Goal: Task Accomplishment & Management: Use online tool/utility

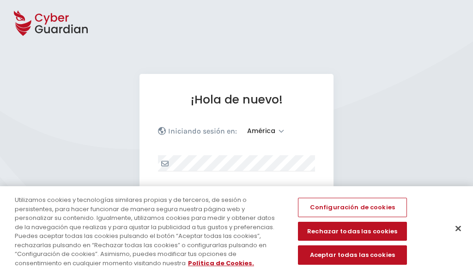
select select "América"
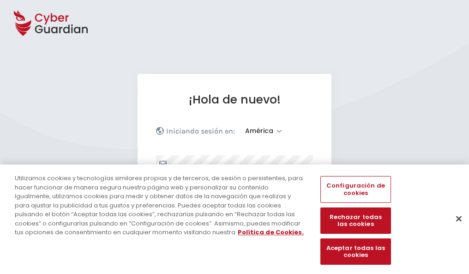
scroll to position [120, 0]
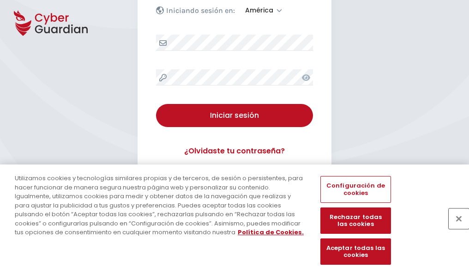
click at [454, 228] on button "Cerrar" at bounding box center [459, 218] width 20 height 20
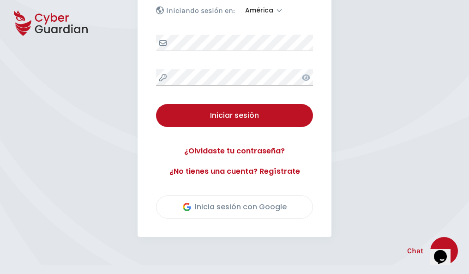
scroll to position [210, 0]
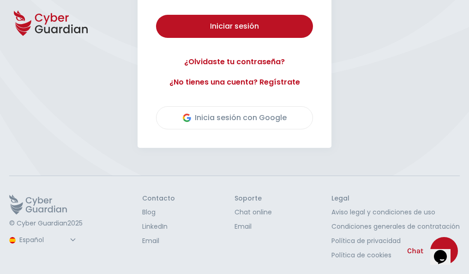
click at [156, 15] on button "Iniciar sesión" at bounding box center [234, 26] width 157 height 23
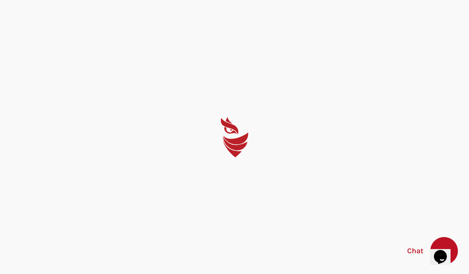
scroll to position [0, 0]
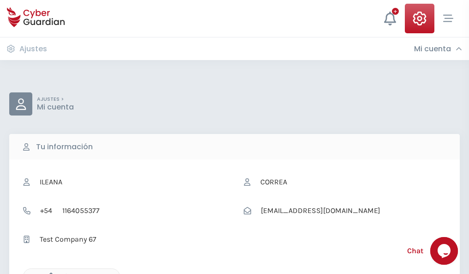
click at [48, 273] on icon "button" at bounding box center [49, 276] width 8 height 8
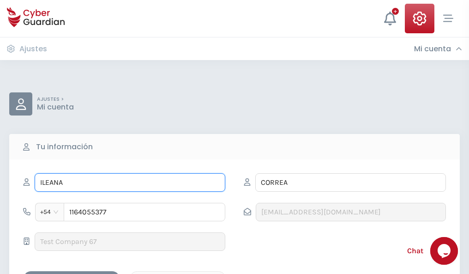
click at [130, 182] on input "ILEANA" at bounding box center [130, 182] width 191 height 18
type input "I"
type input "Oriana"
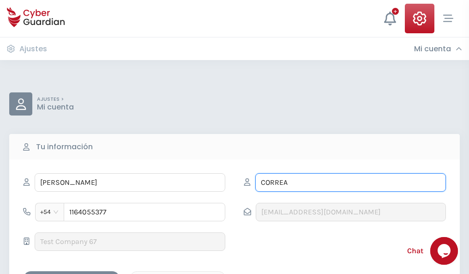
click at [350, 182] on input "CORREA" at bounding box center [350, 182] width 191 height 18
type input "C"
type input "Cantón"
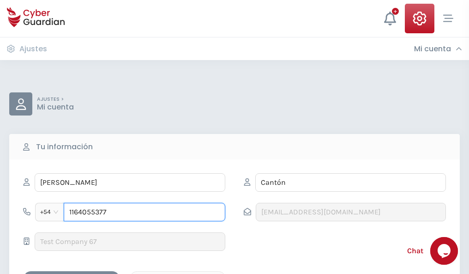
click at [144, 212] on input "1164055377" at bounding box center [145, 212] width 162 height 18
type input "1"
type input "4877596070"
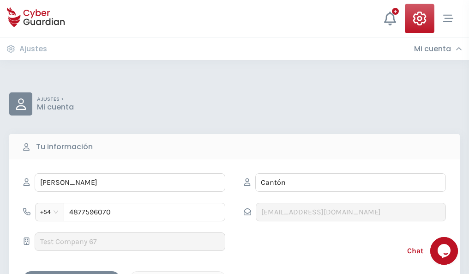
click at [178, 273] on div "Cancelar" at bounding box center [178, 279] width 82 height 12
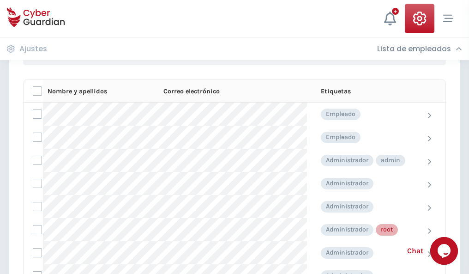
scroll to position [464, 0]
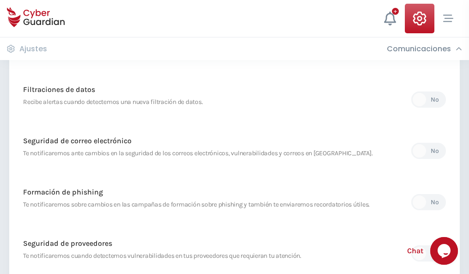
scroll to position [486, 0]
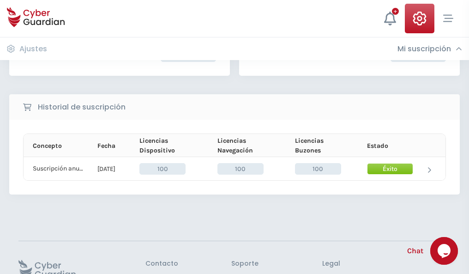
scroll to position [234, 0]
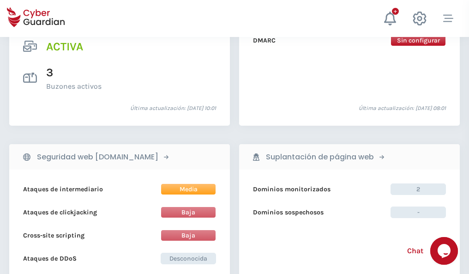
scroll to position [938, 0]
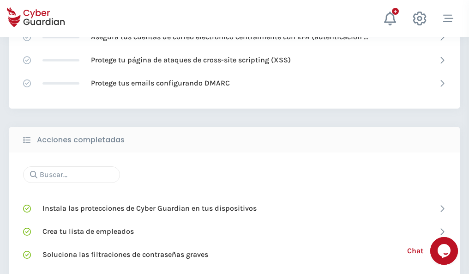
scroll to position [615, 0]
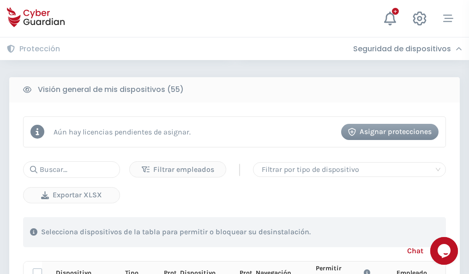
scroll to position [816, 0]
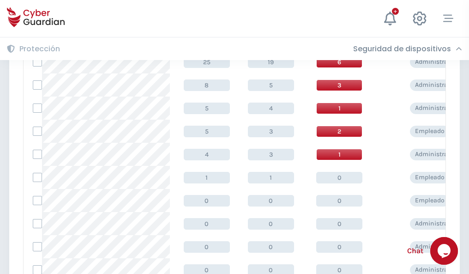
scroll to position [465, 0]
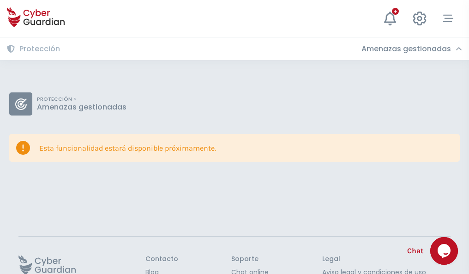
scroll to position [60, 0]
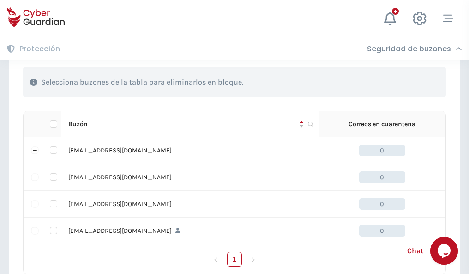
scroll to position [455, 0]
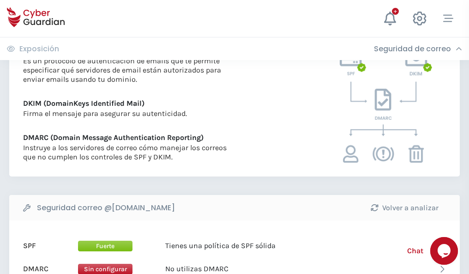
scroll to position [498, 0]
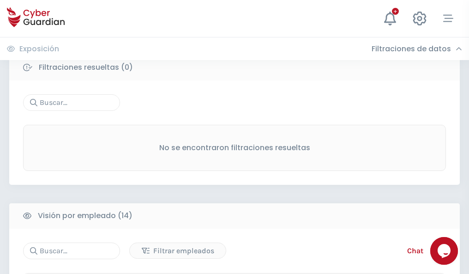
scroll to position [834, 0]
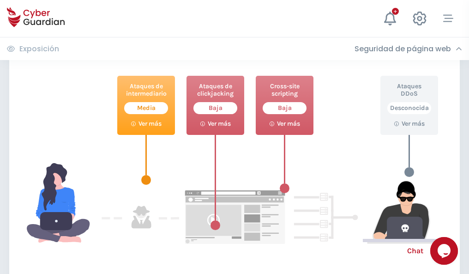
scroll to position [503, 0]
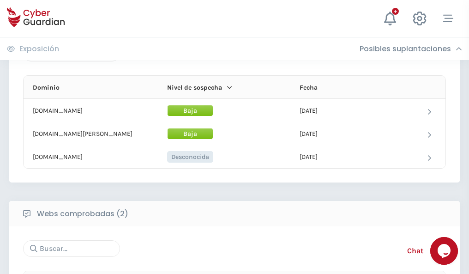
scroll to position [554, 0]
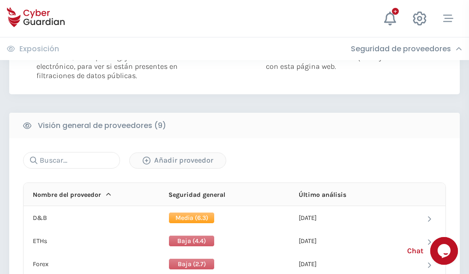
scroll to position [664, 0]
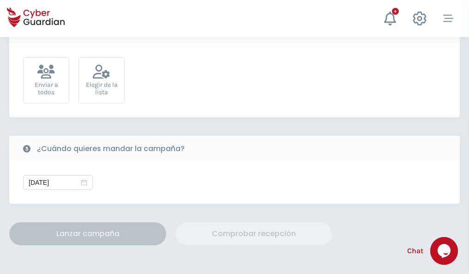
scroll to position [338, 0]
